Goal: Task Accomplishment & Management: Use online tool/utility

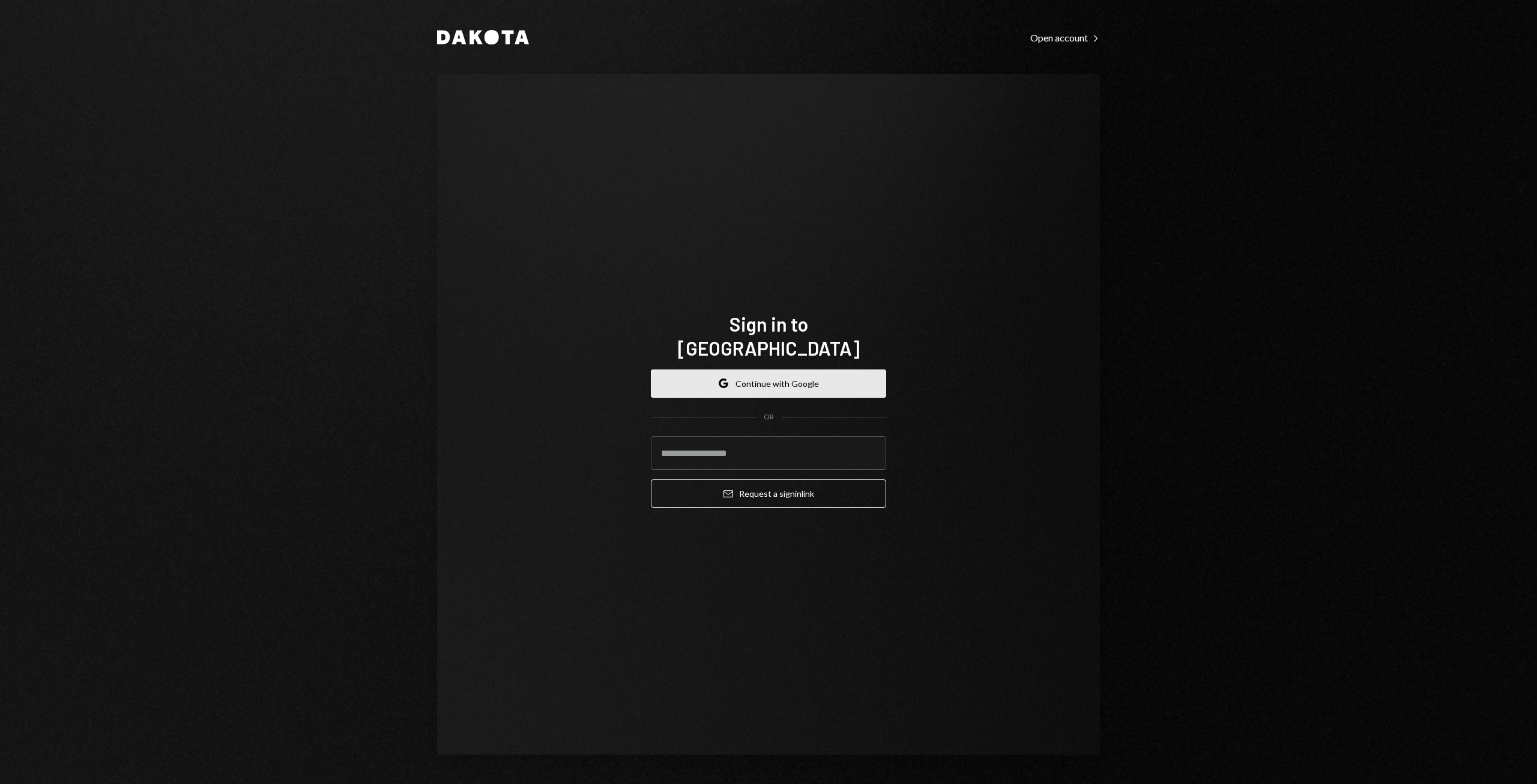
click at [736, 370] on button "Google Continue with Google" at bounding box center [768, 383] width 235 height 28
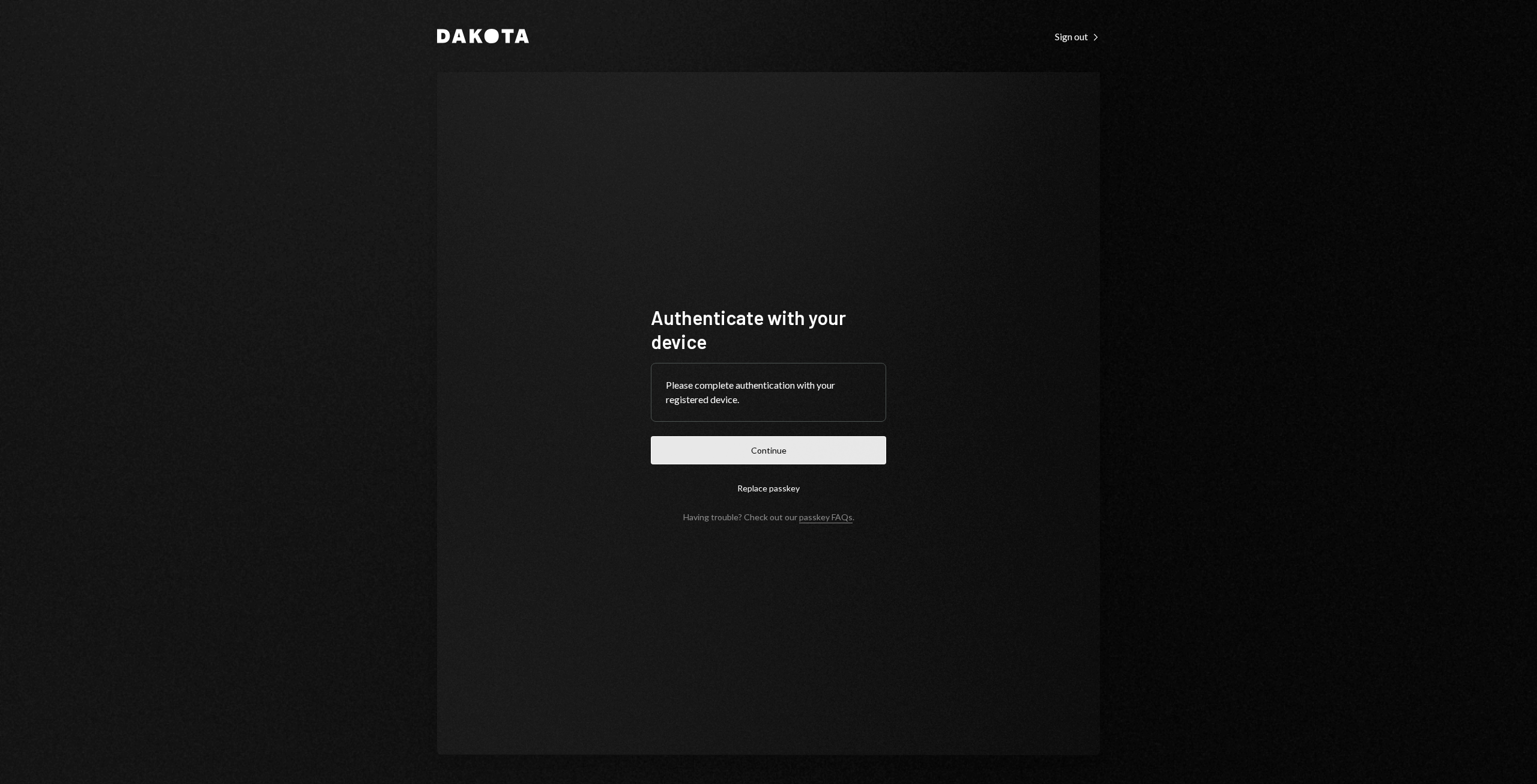
click at [771, 444] on button "Continue" at bounding box center [768, 450] width 235 height 28
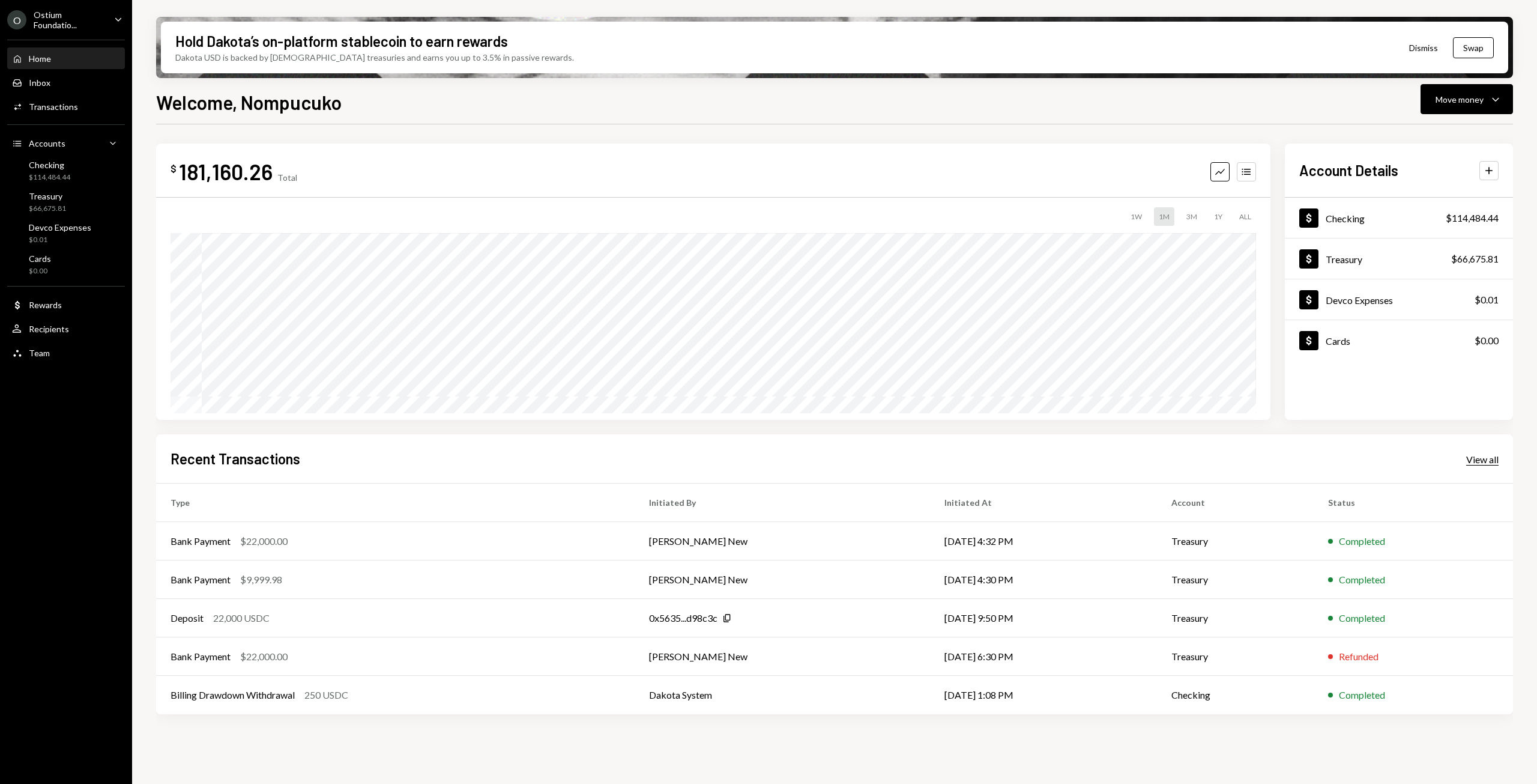
click at [1470, 458] on div "View all" at bounding box center [1483, 459] width 33 height 12
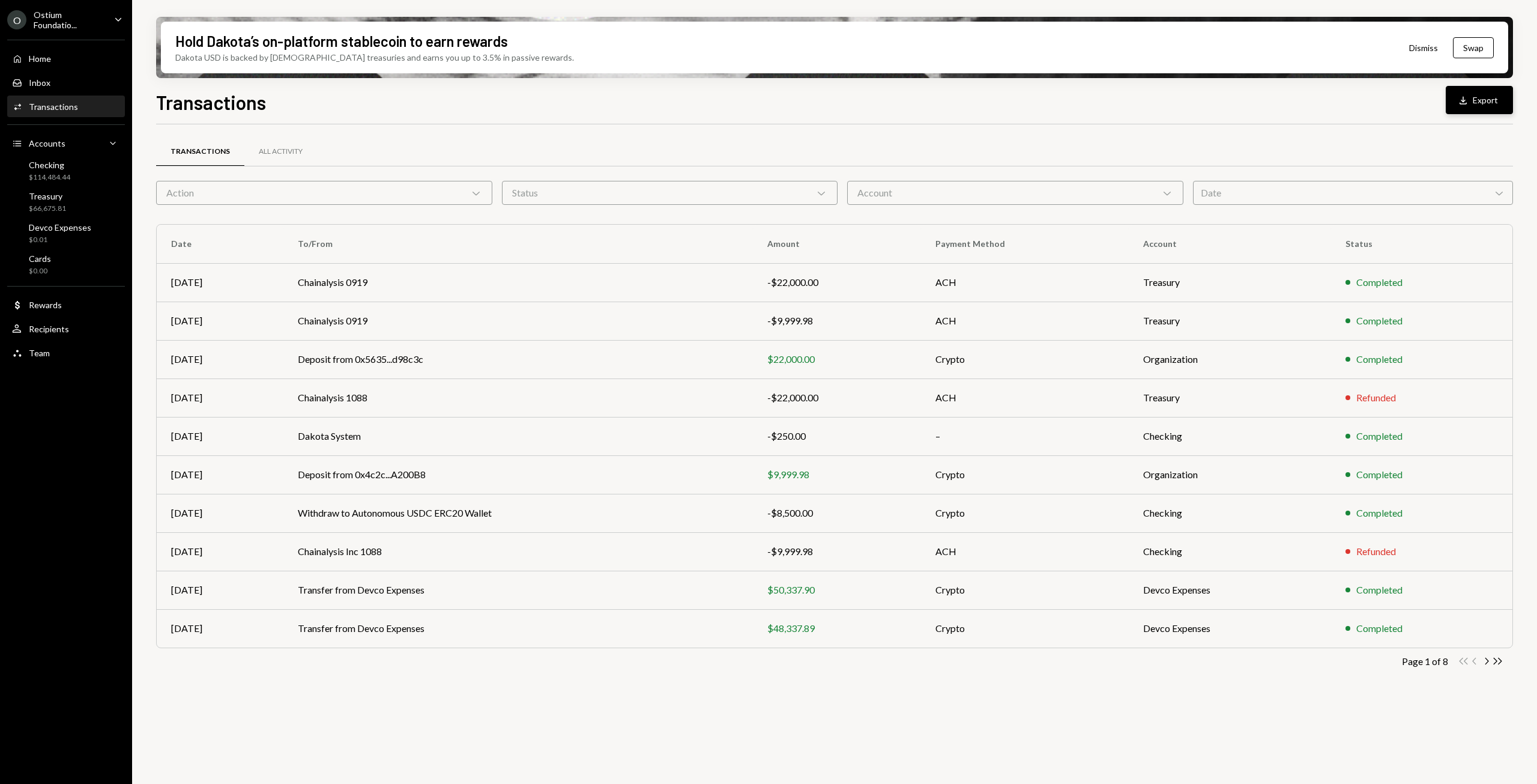
click at [1490, 106] on button "Download Export" at bounding box center [1479, 100] width 67 height 28
click at [1154, 147] on div "Transactions All Activity" at bounding box center [834, 152] width 1357 height 31
click at [1485, 103] on button "Download Export" at bounding box center [1479, 100] width 67 height 28
click at [47, 66] on div "Home Home" at bounding box center [65, 59] width 108 height 21
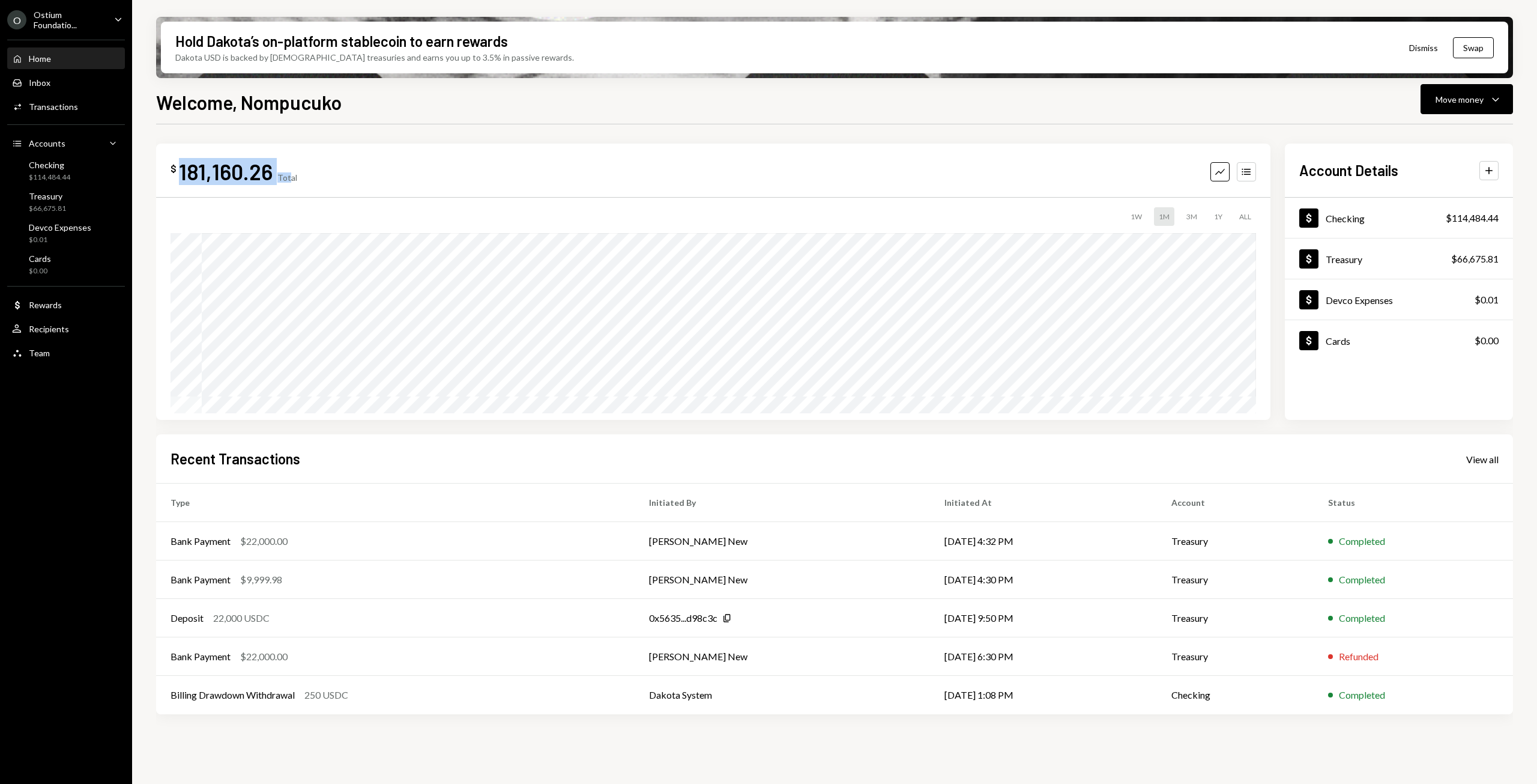
drag, startPoint x: 289, startPoint y: 177, endPoint x: 180, endPoint y: 170, distance: 109.2
click at [180, 170] on div "$ 181,160.26 Total" at bounding box center [233, 171] width 127 height 27
copy div "181,160.26 Tot"
